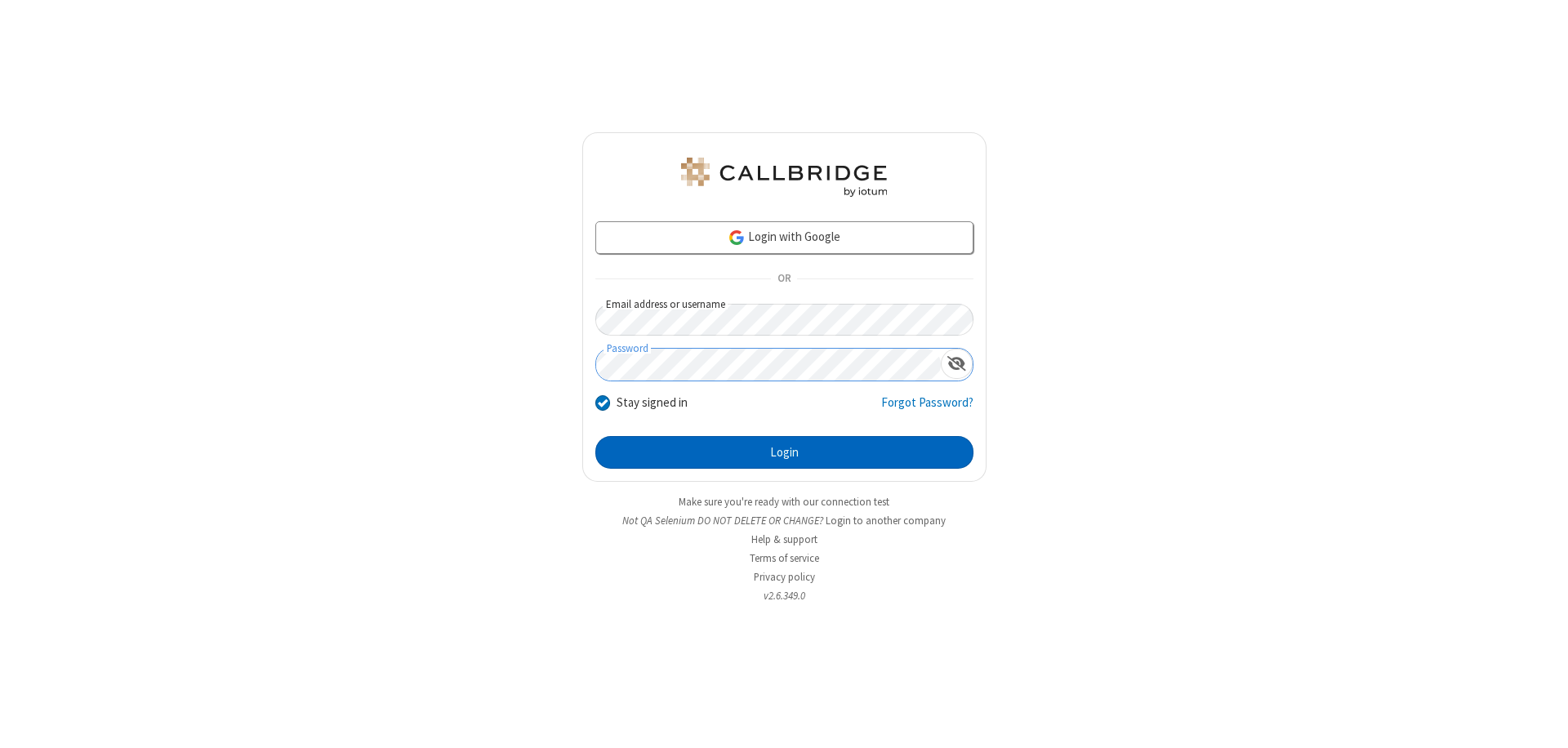
click at [784, 453] on button "Login" at bounding box center [784, 453] width 378 height 33
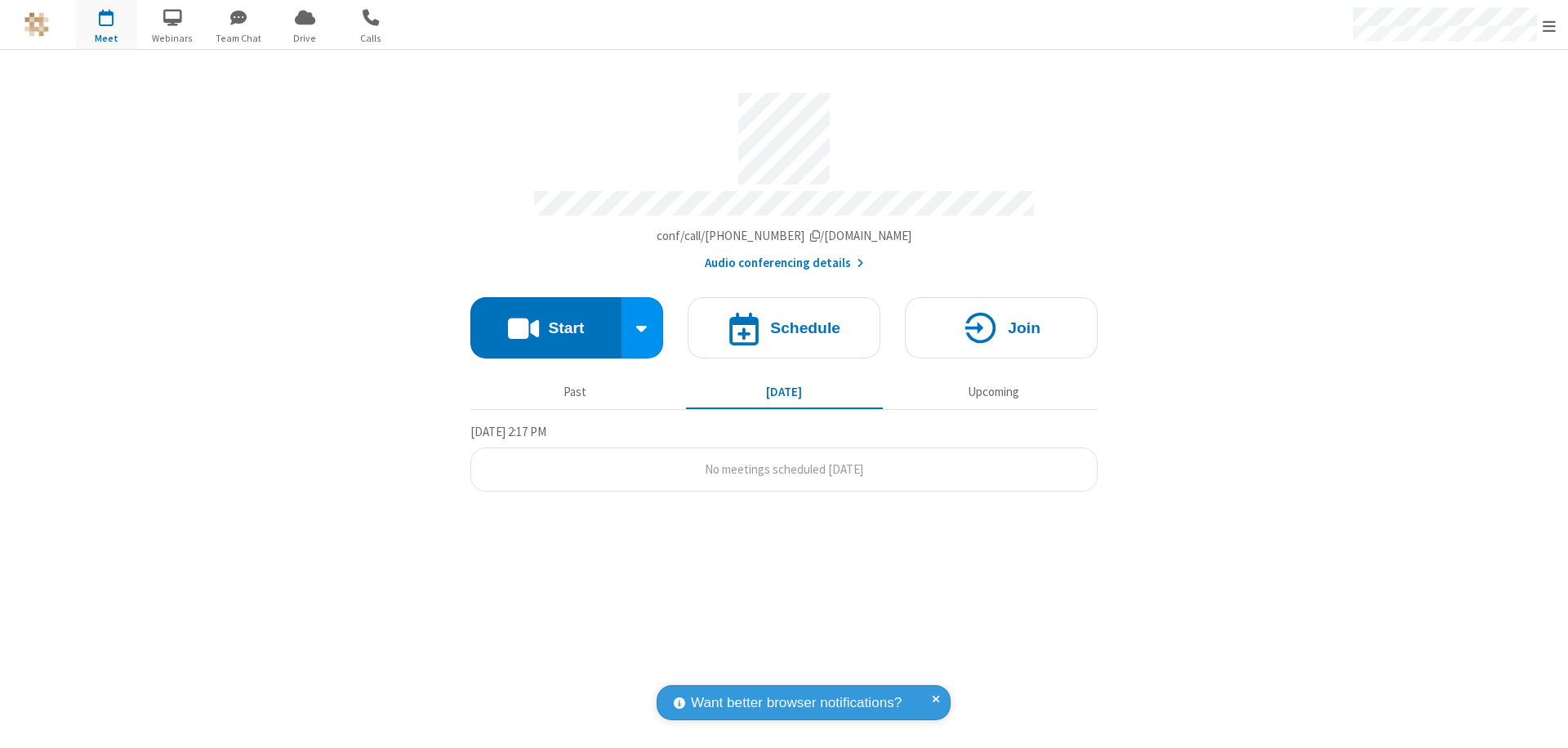
click at [546, 320] on button "Start" at bounding box center [545, 327] width 151 height 61
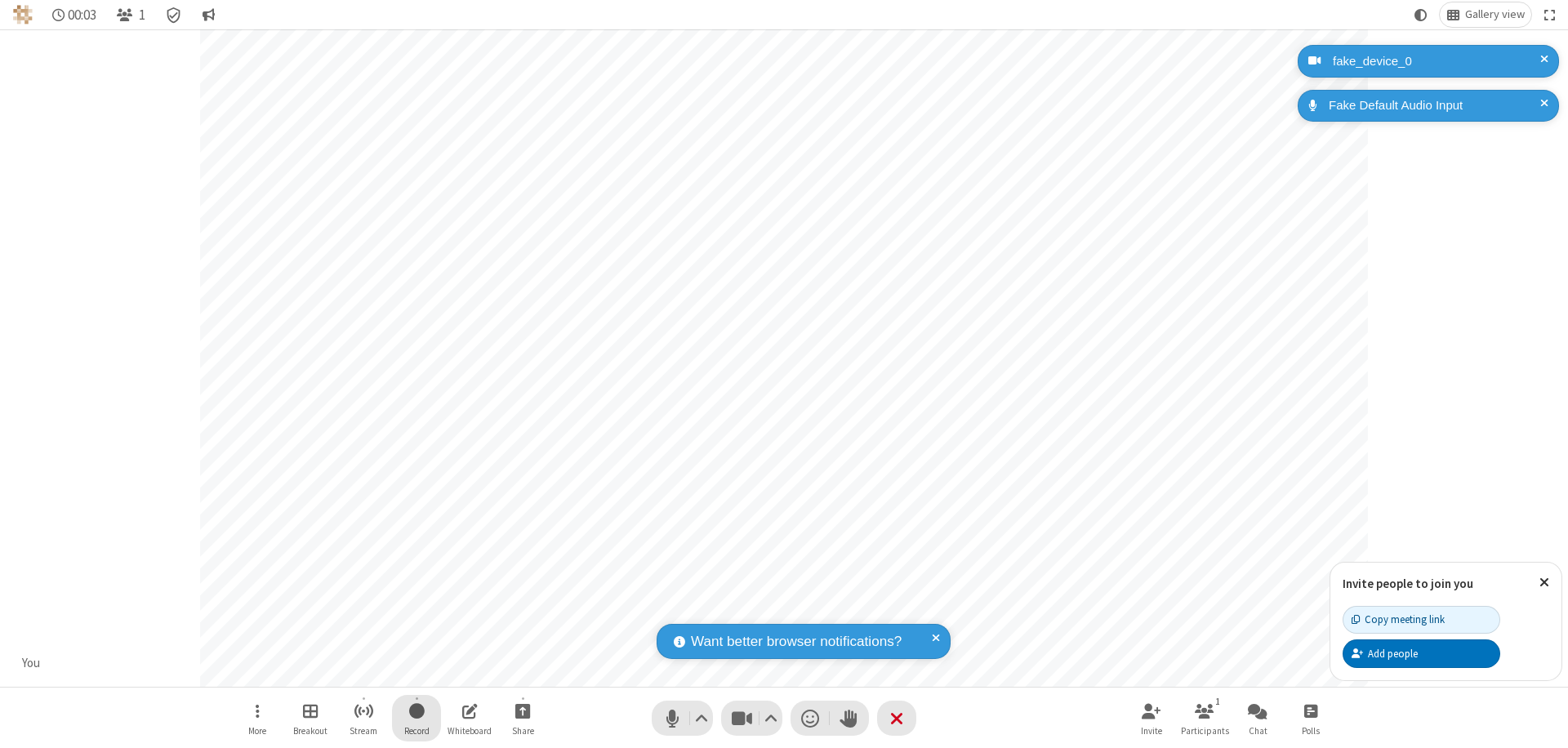
click at [417, 718] on span "Start recording" at bounding box center [417, 711] width 15 height 21
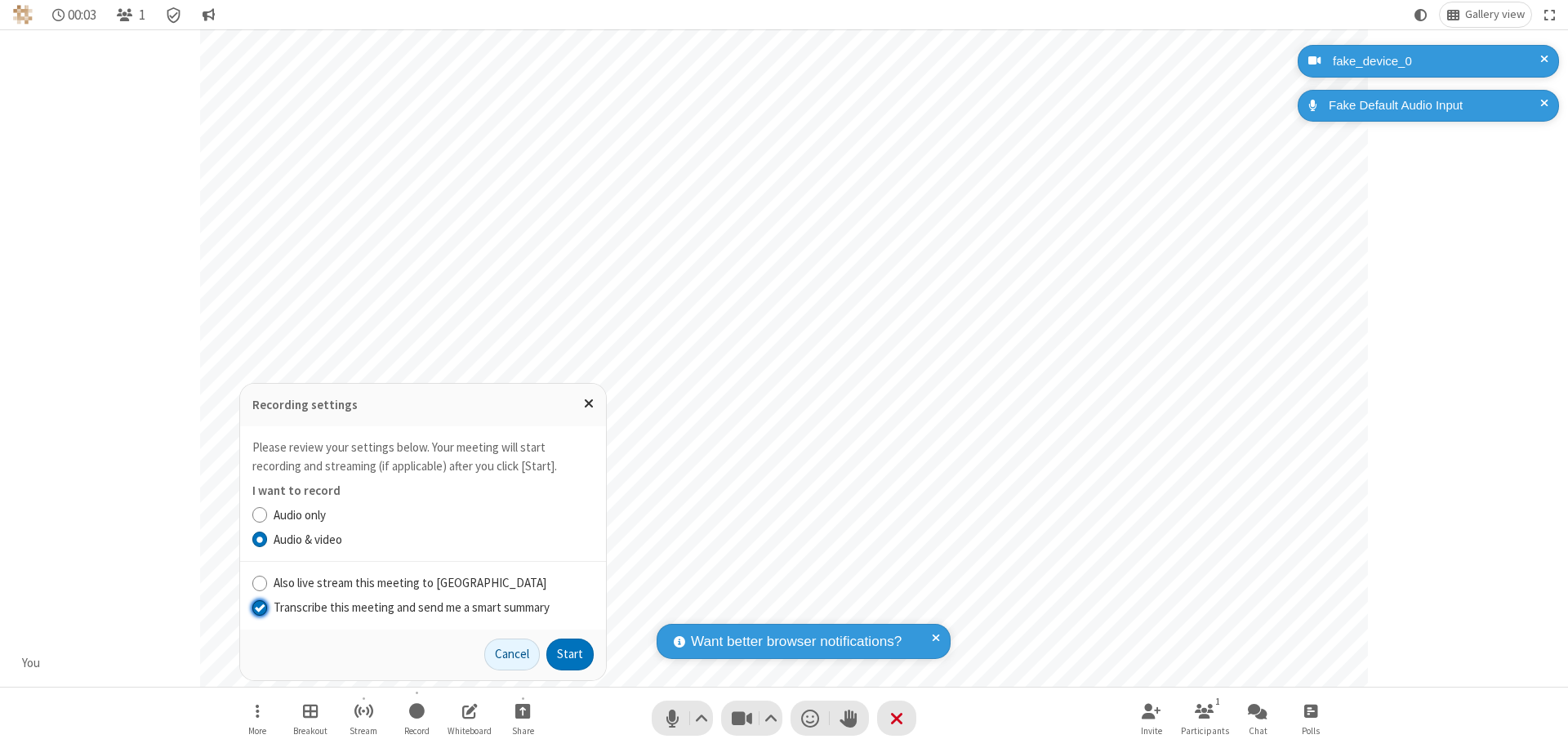
click at [259, 607] on input "Transcribe this meeting and send me a smart summary" at bounding box center [260, 607] width 15 height 17
click at [570, 654] on button "Start" at bounding box center [570, 655] width 47 height 33
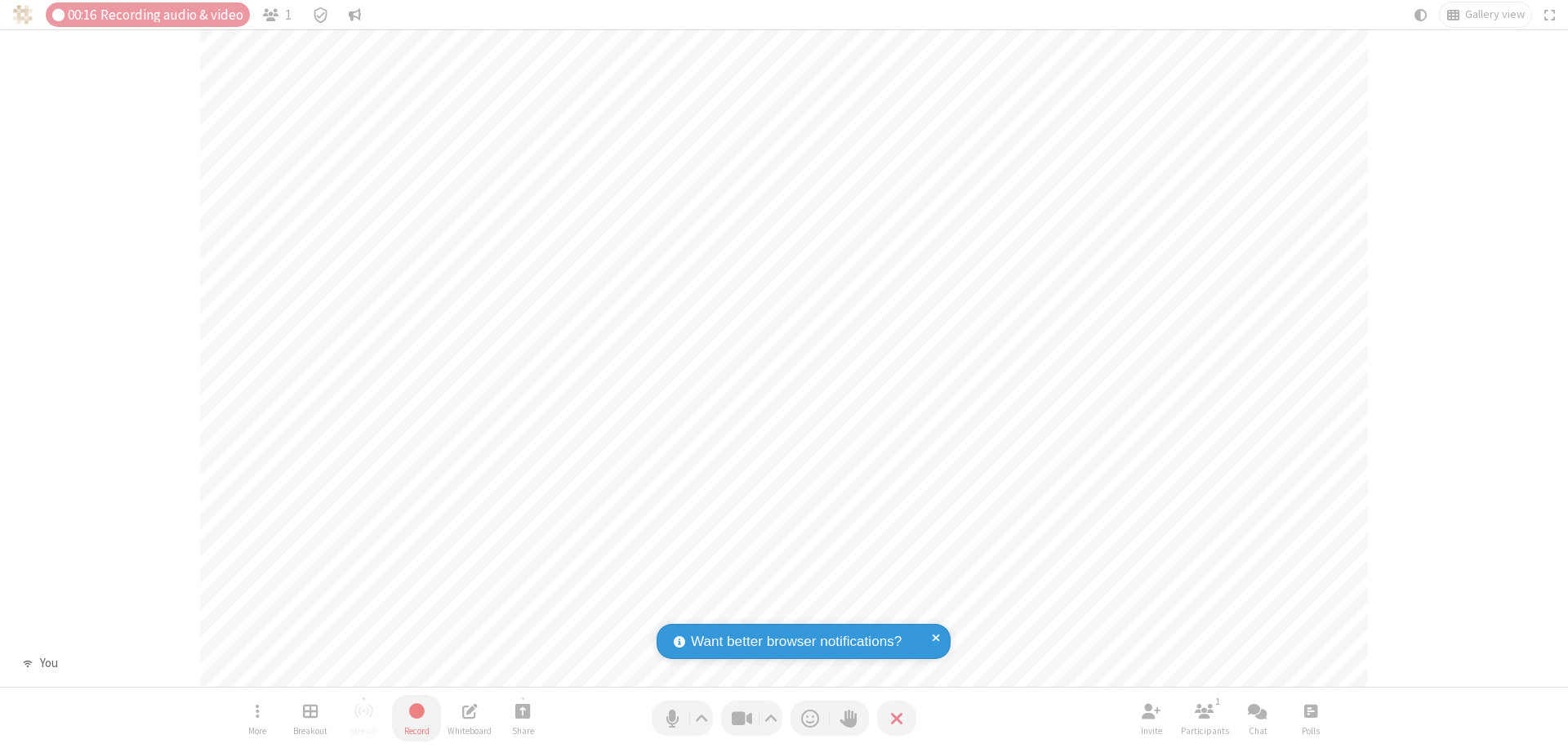
click at [417, 718] on span "Stop recording" at bounding box center [417, 711] width 19 height 21
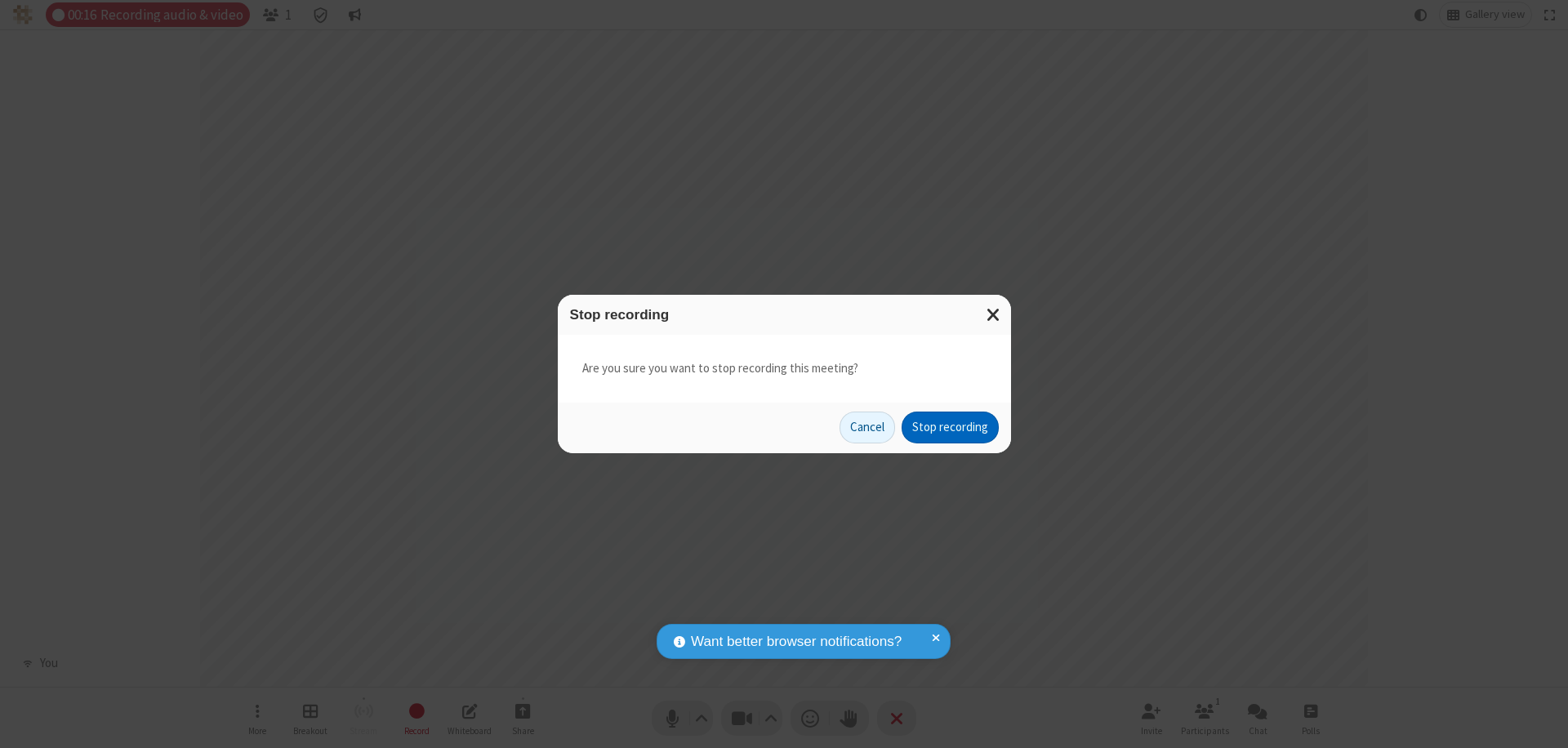
click at [950, 427] on button "Stop recording" at bounding box center [950, 428] width 97 height 33
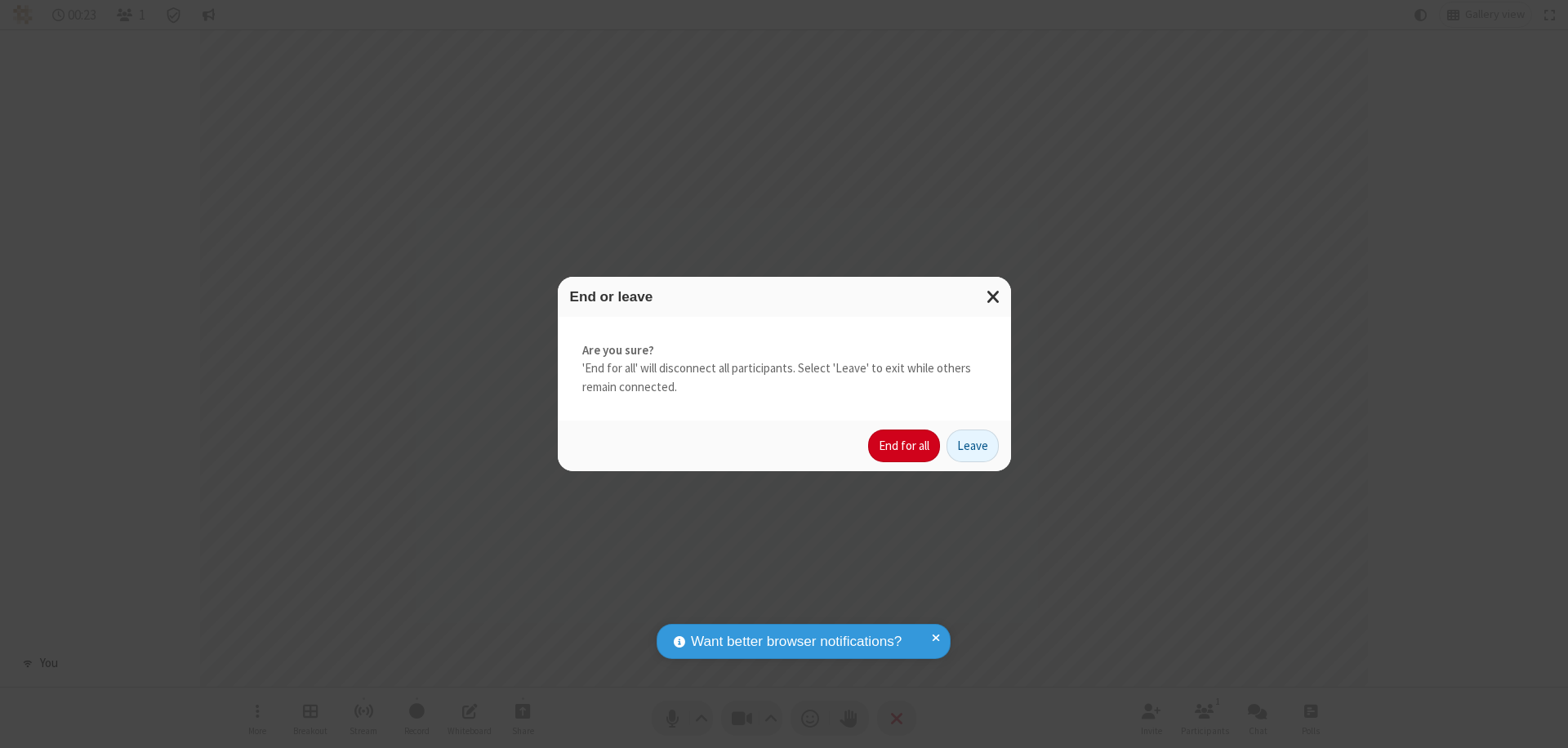
click at [905, 446] on button "End for all" at bounding box center [903, 446] width 71 height 33
